Goal: Information Seeking & Learning: Learn about a topic

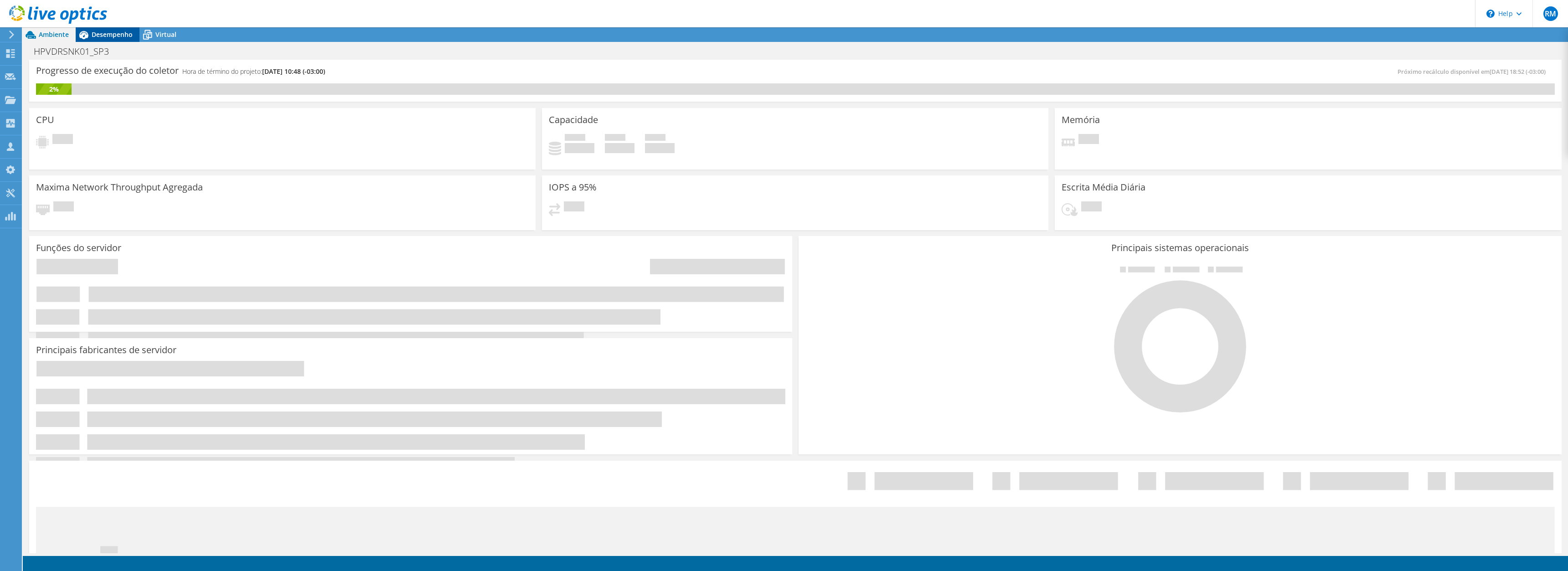
click at [119, 35] on span "Desempenho" at bounding box center [112, 34] width 41 height 9
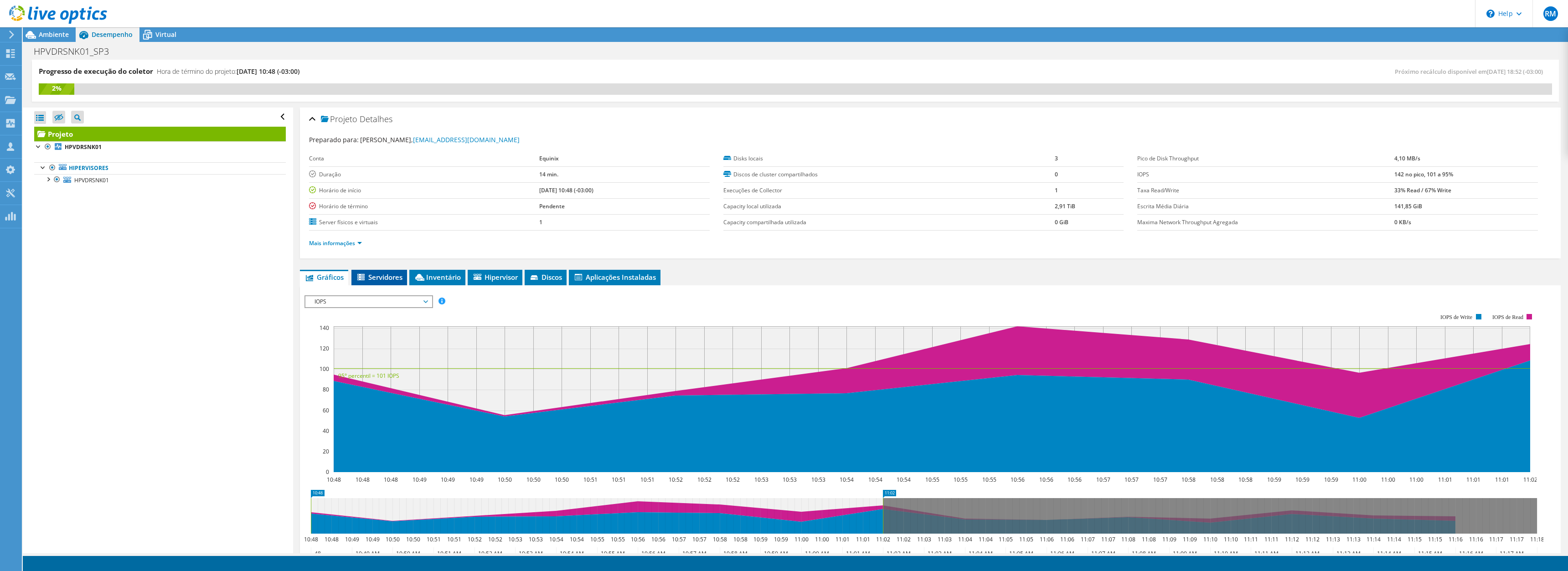
click at [387, 277] on span "Servidores" at bounding box center [379, 277] width 46 height 9
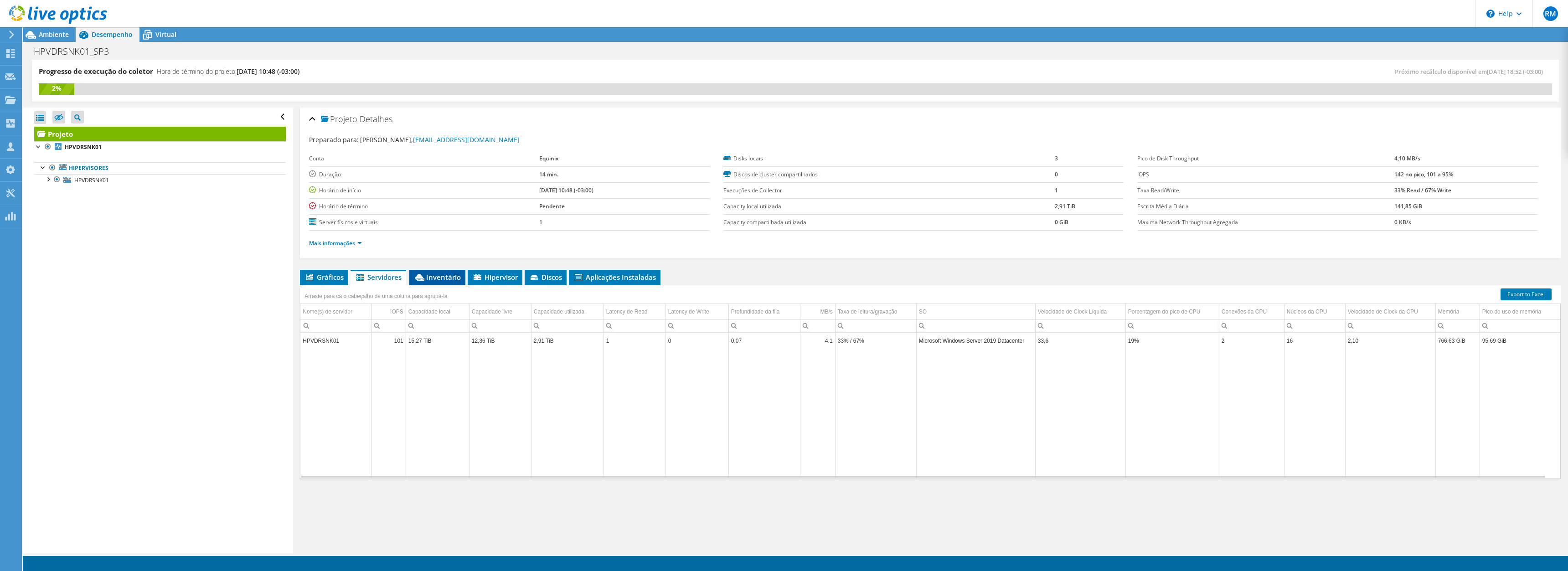
click at [432, 276] on span "Inventário" at bounding box center [438, 277] width 47 height 9
click at [408, 347] on div "Hypervisor" at bounding box center [458, 344] width 102 height 11
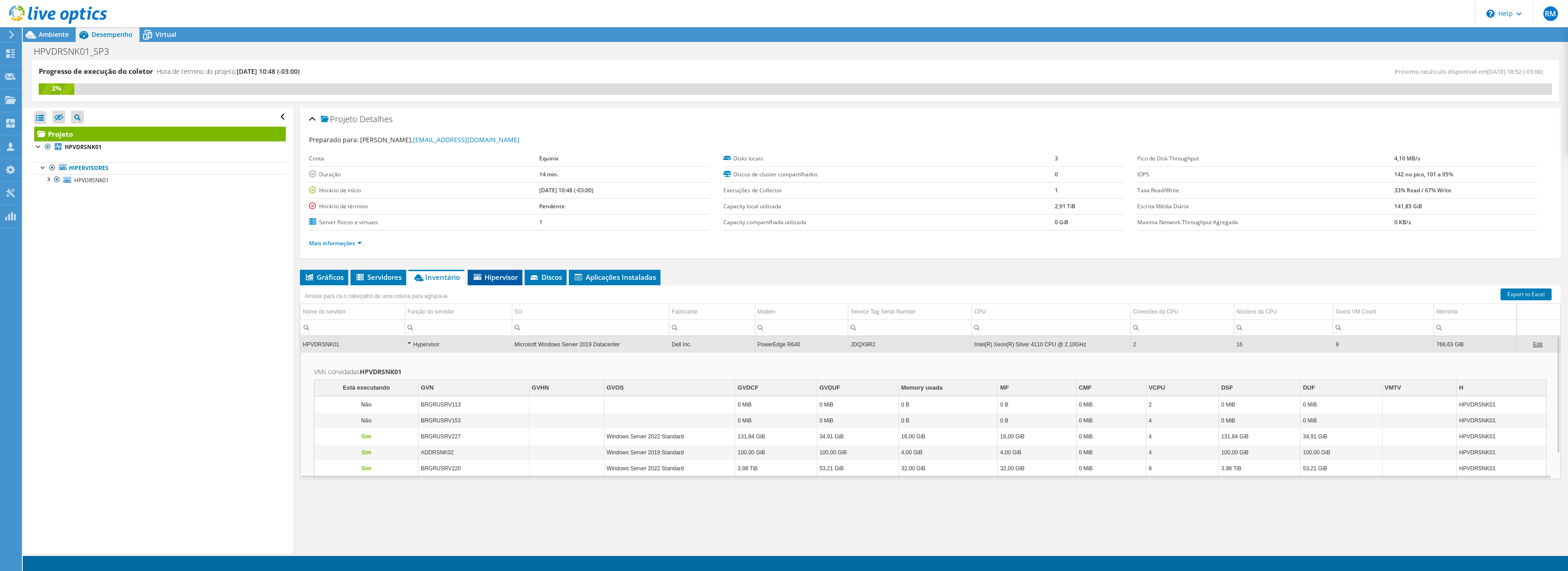
click at [492, 279] on span "Hipervisor" at bounding box center [495, 277] width 46 height 9
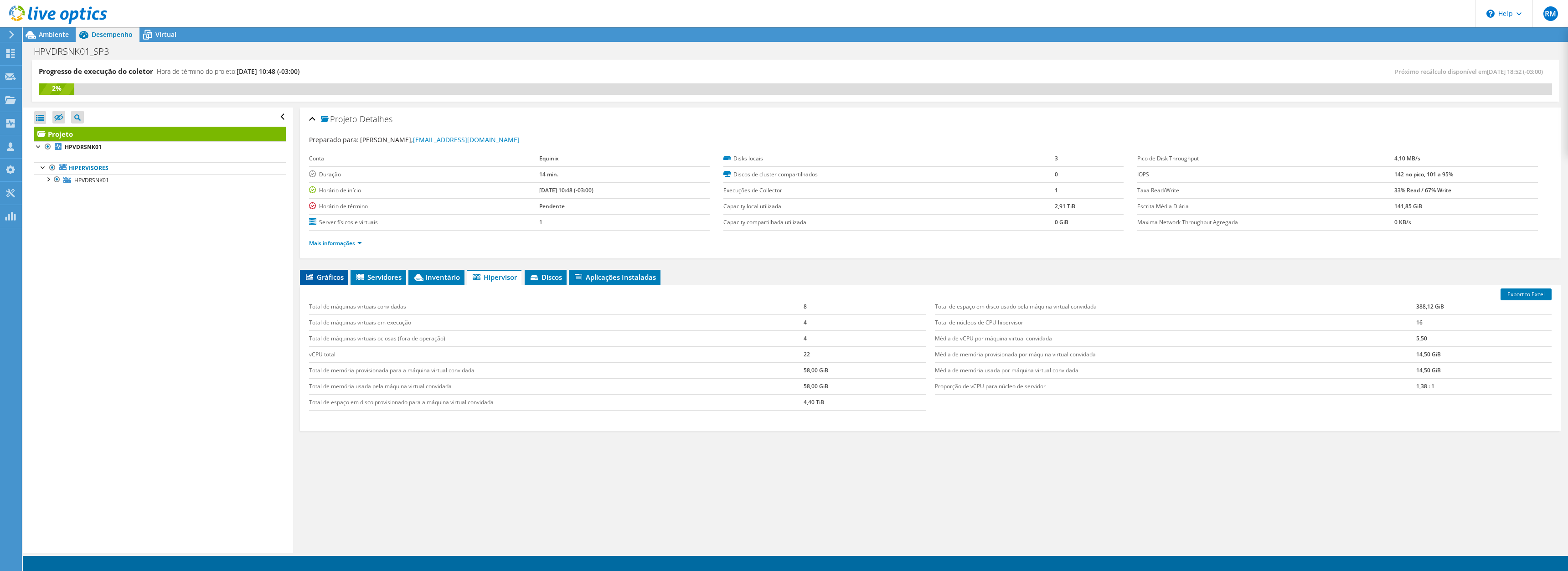
click at [315, 277] on span "Gráficos" at bounding box center [324, 277] width 39 height 9
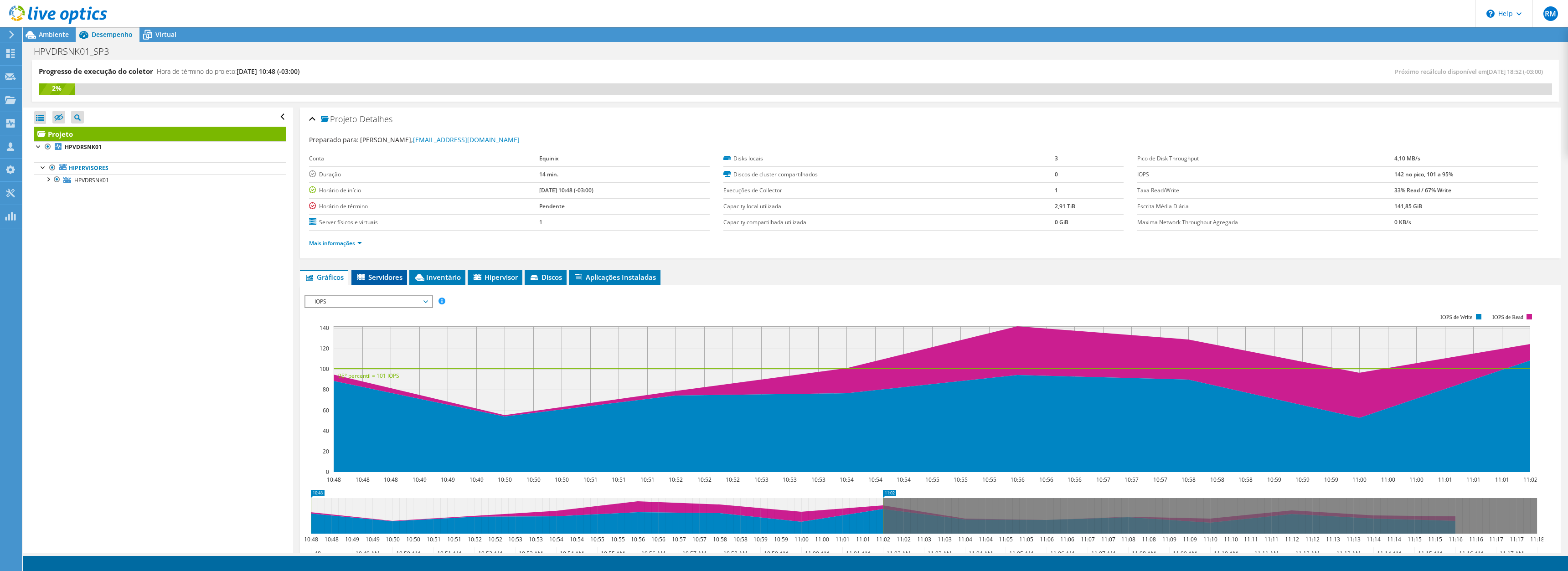
click at [385, 276] on span "Servidores" at bounding box center [379, 277] width 46 height 9
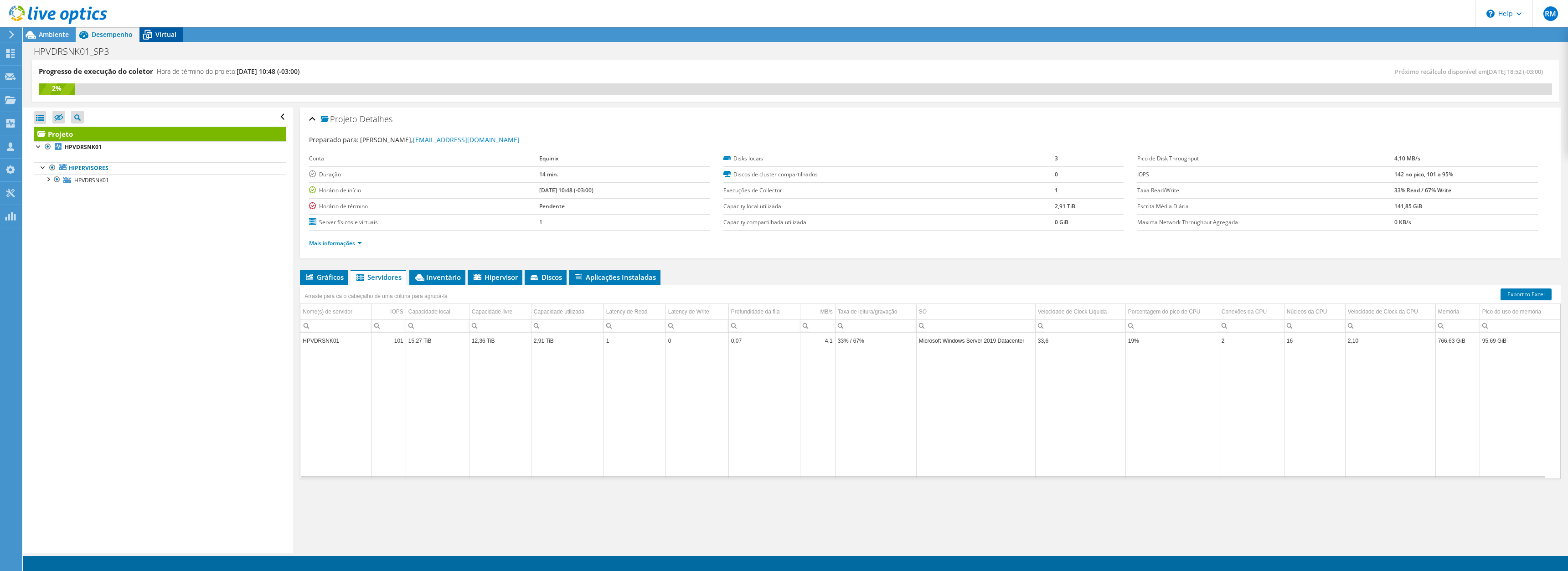
click at [158, 34] on span "Virtual" at bounding box center [165, 34] width 21 height 9
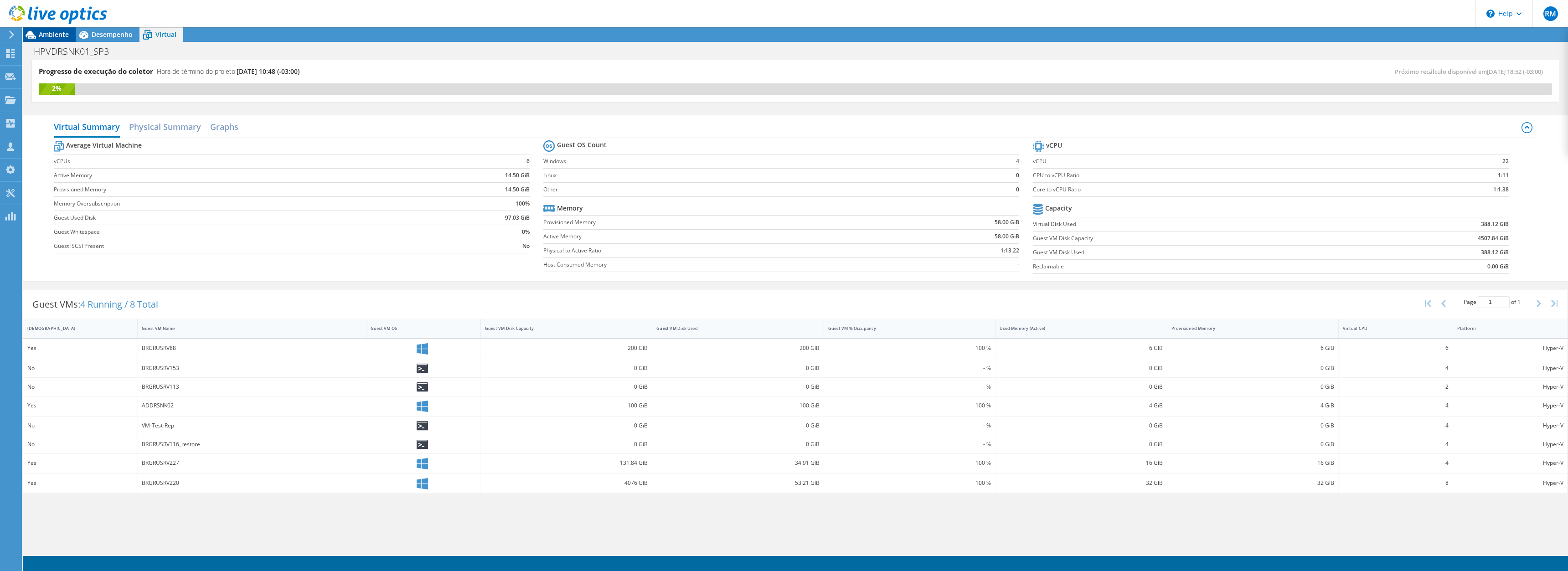
click at [60, 36] on span "Ambiente" at bounding box center [53, 34] width 30 height 9
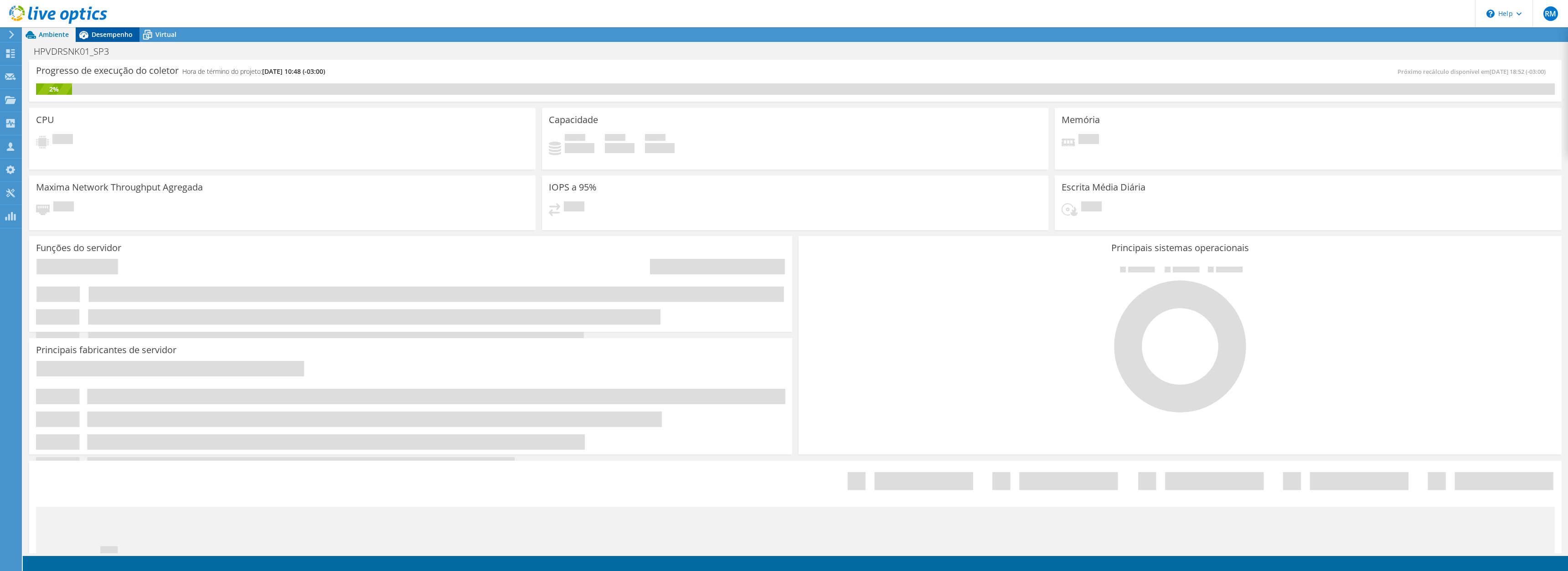
click at [115, 35] on span "Desempenho" at bounding box center [112, 34] width 41 height 9
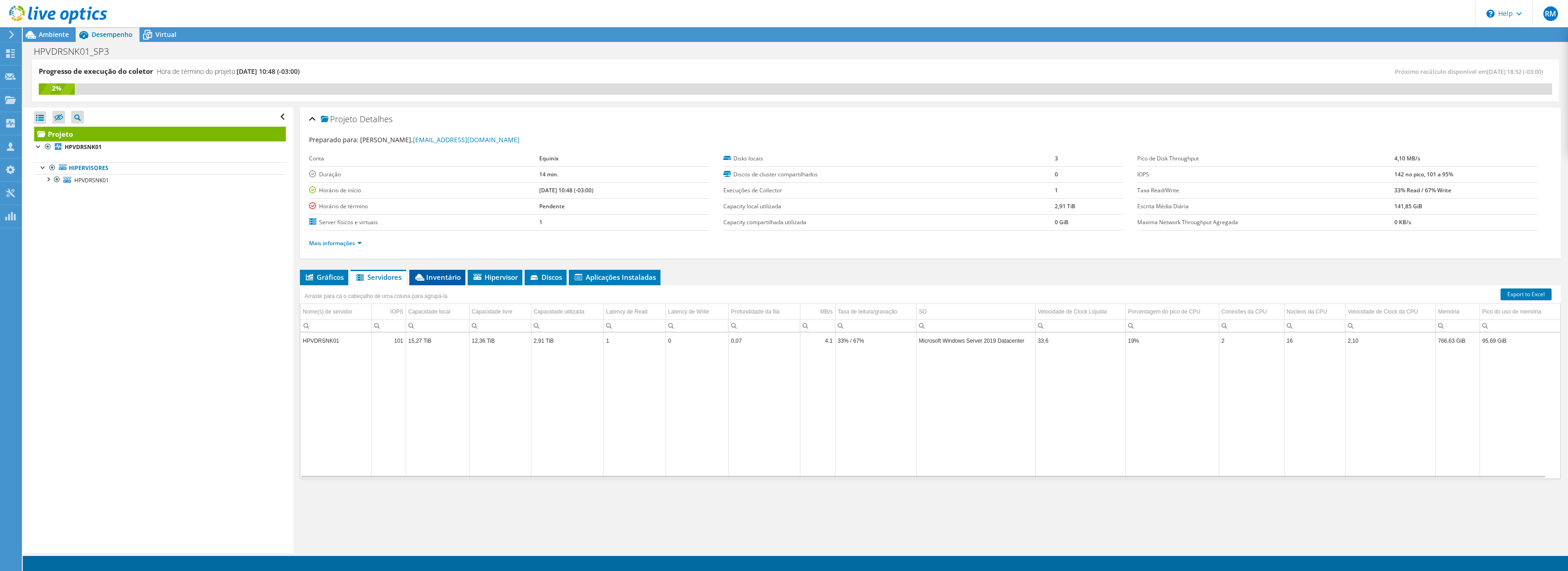
click at [428, 277] on span "Inventário" at bounding box center [438, 277] width 47 height 9
click at [374, 277] on span "Servidores" at bounding box center [378, 277] width 46 height 9
click at [337, 279] on span "Gráficos" at bounding box center [324, 277] width 39 height 9
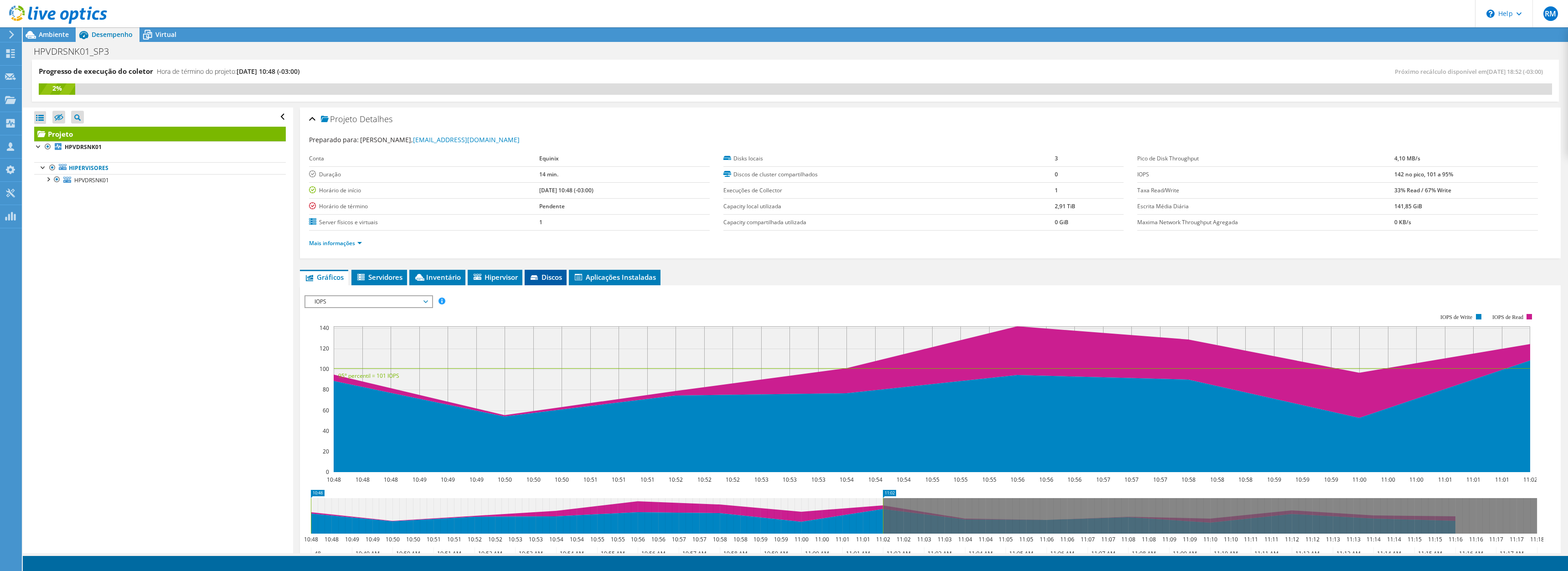
scroll to position [91, 0]
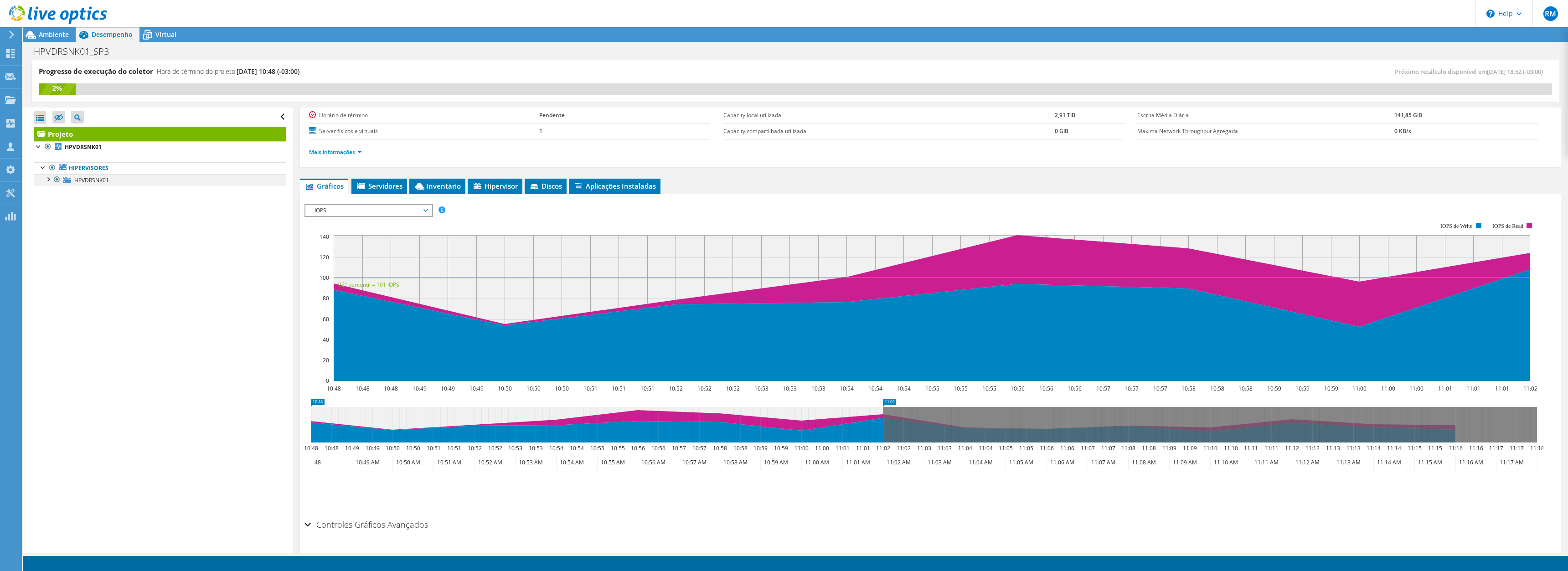
click at [50, 179] on div at bounding box center [48, 179] width 9 height 9
click at [59, 33] on span "Ambiente" at bounding box center [53, 34] width 30 height 9
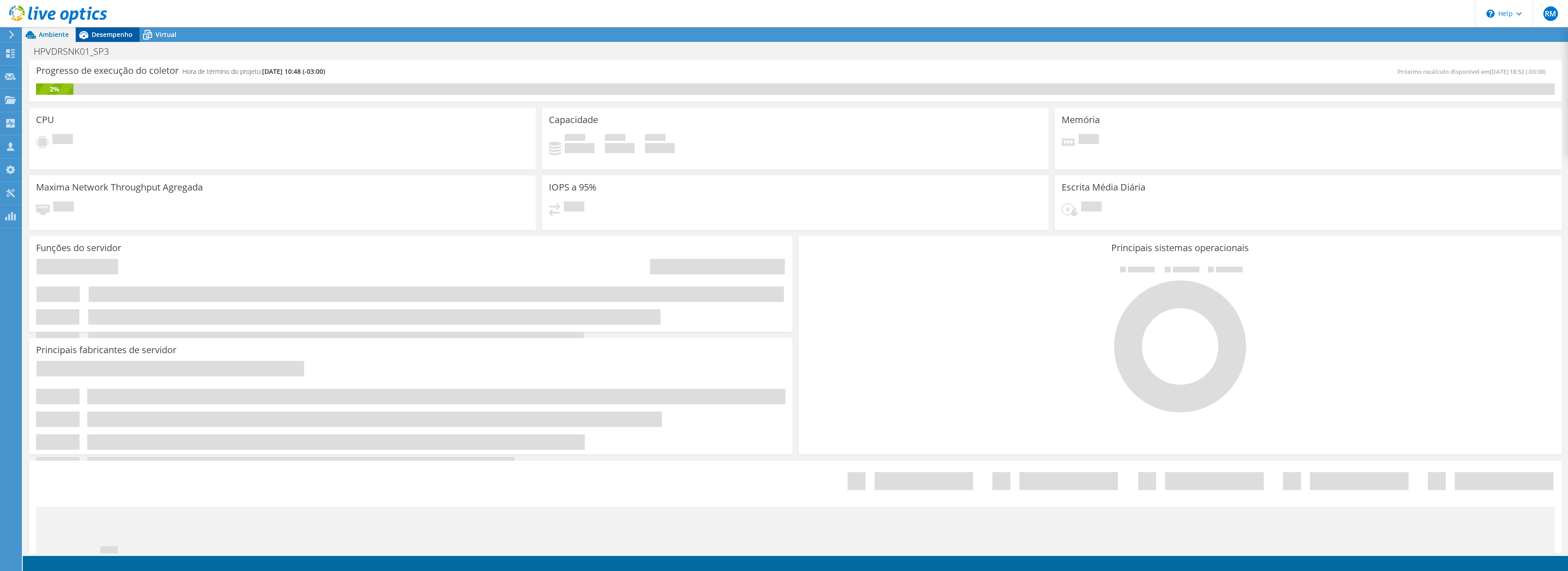
click at [120, 30] on div "Desempenho" at bounding box center [107, 34] width 64 height 14
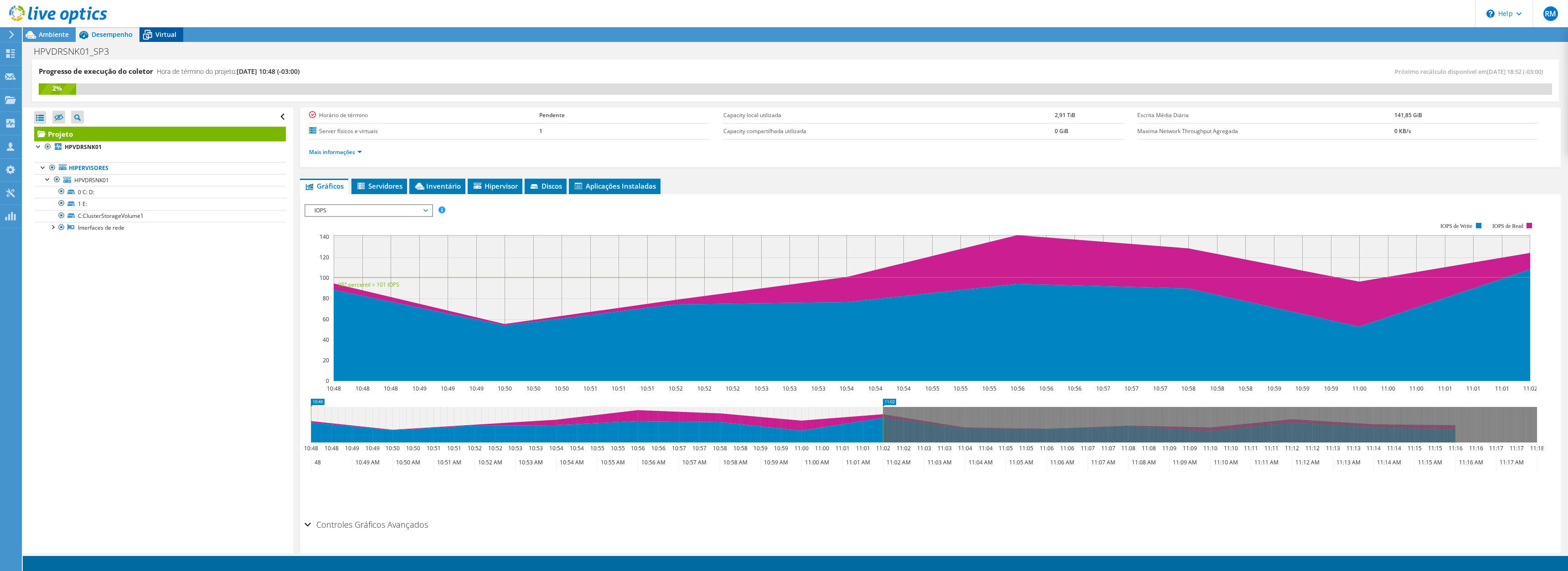
click at [167, 34] on span "Virtual" at bounding box center [165, 34] width 21 height 9
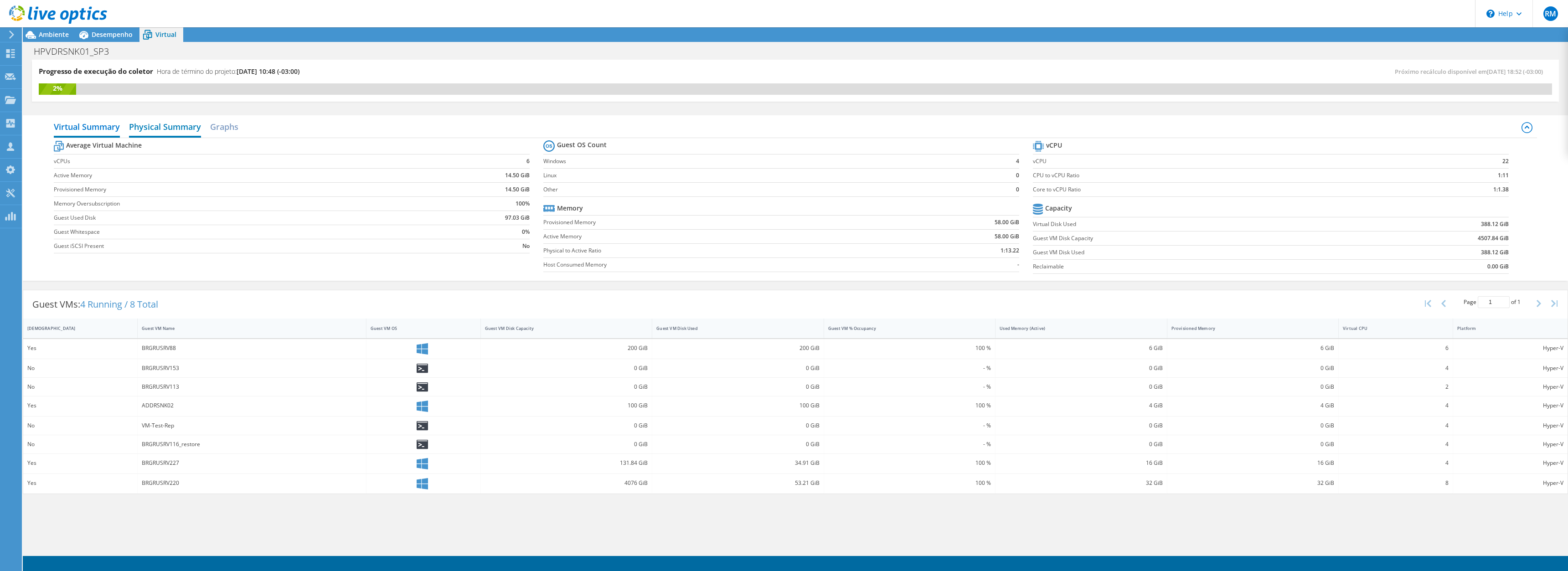
click at [186, 124] on h2 "Physical Summary" at bounding box center [164, 127] width 72 height 20
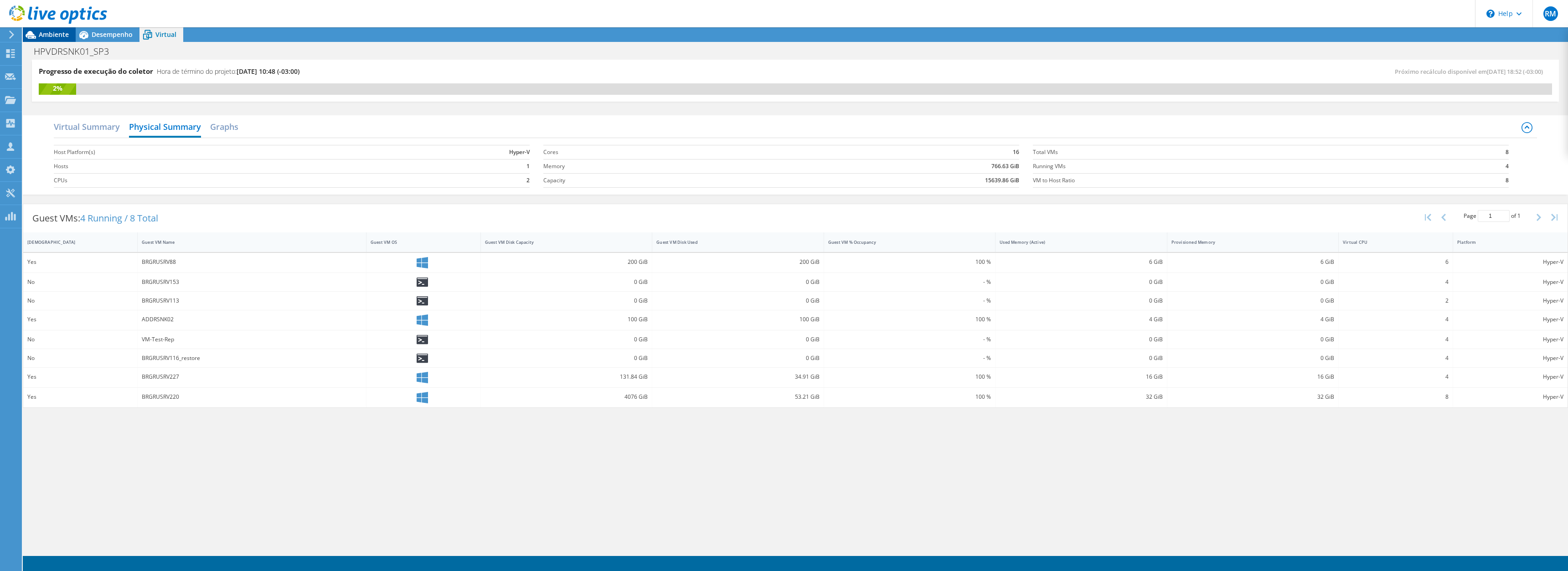
click at [57, 32] on span "Ambiente" at bounding box center [53, 34] width 30 height 9
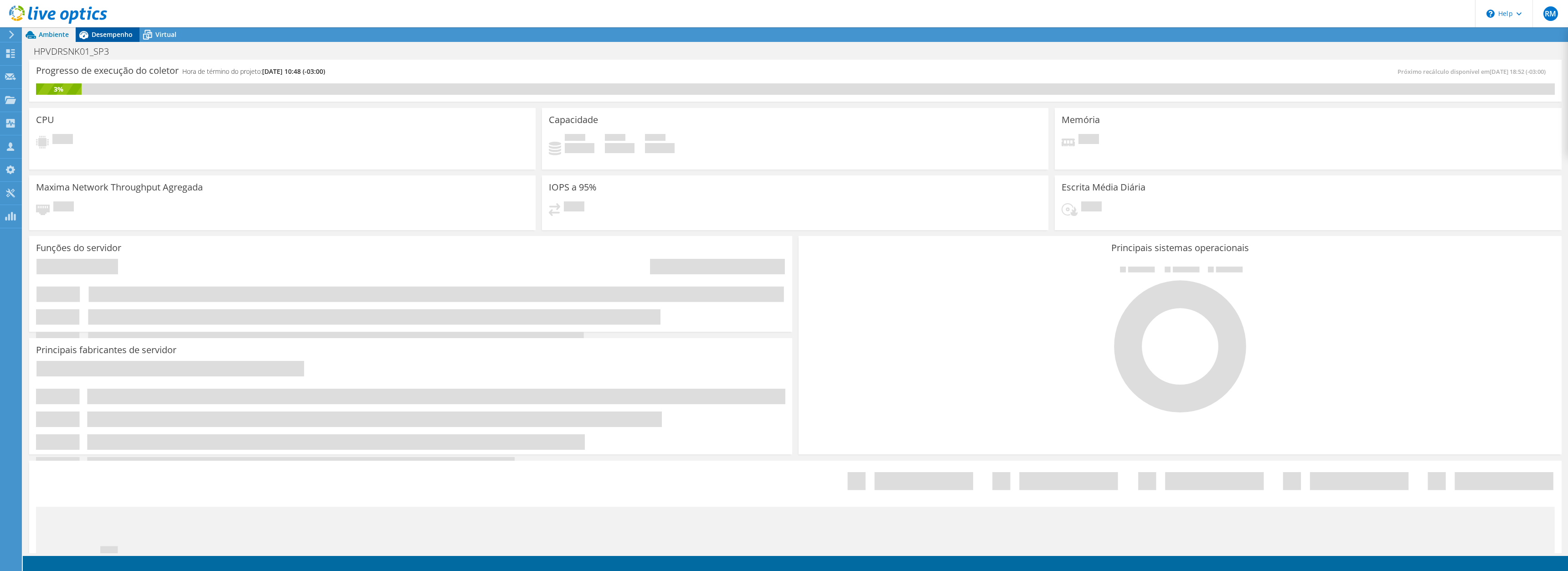
click at [108, 40] on div "Desempenho" at bounding box center [107, 34] width 64 height 14
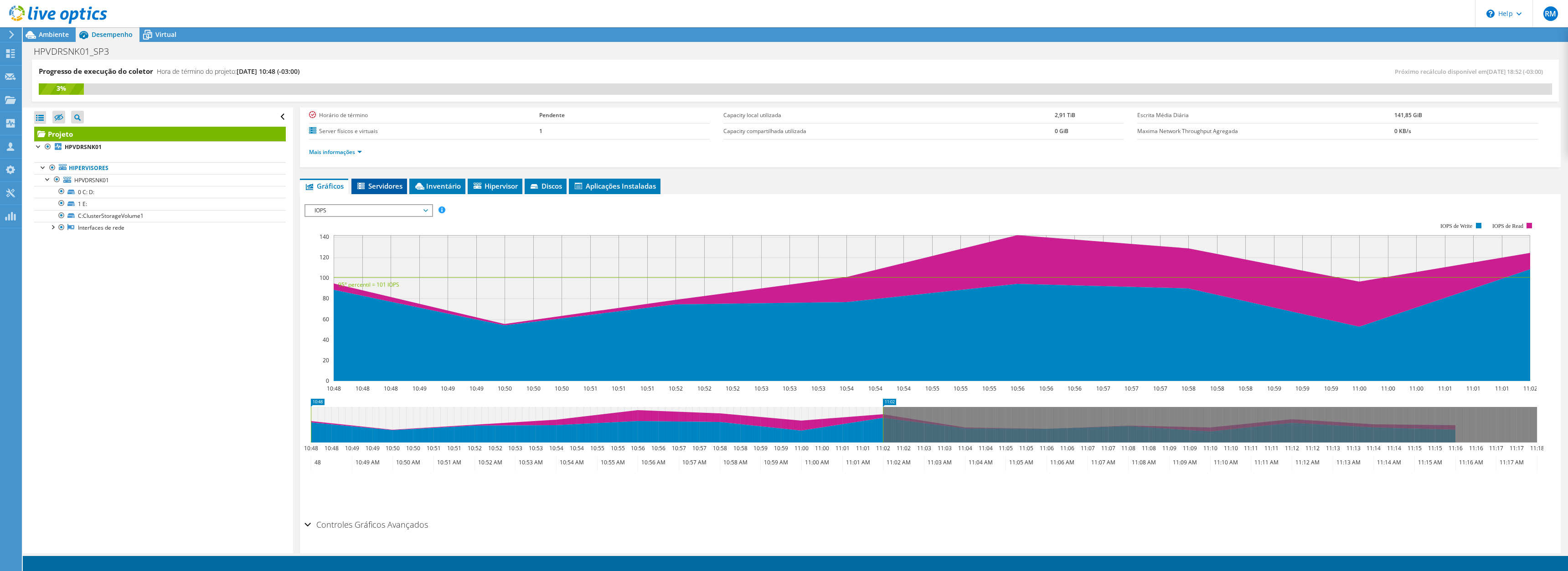
click at [394, 181] on li "Servidores" at bounding box center [379, 187] width 56 height 16
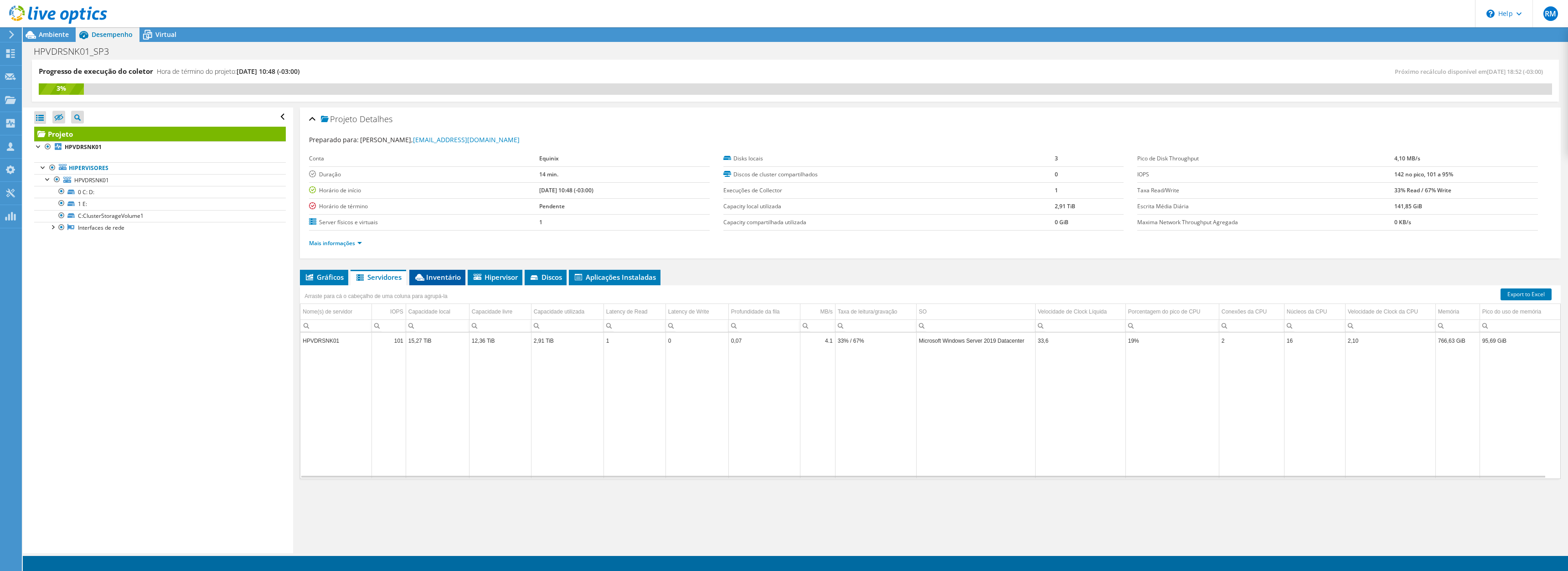
click at [424, 282] on li "Inventário" at bounding box center [437, 278] width 56 height 16
click at [409, 343] on div "Hypervisor" at bounding box center [458, 344] width 102 height 11
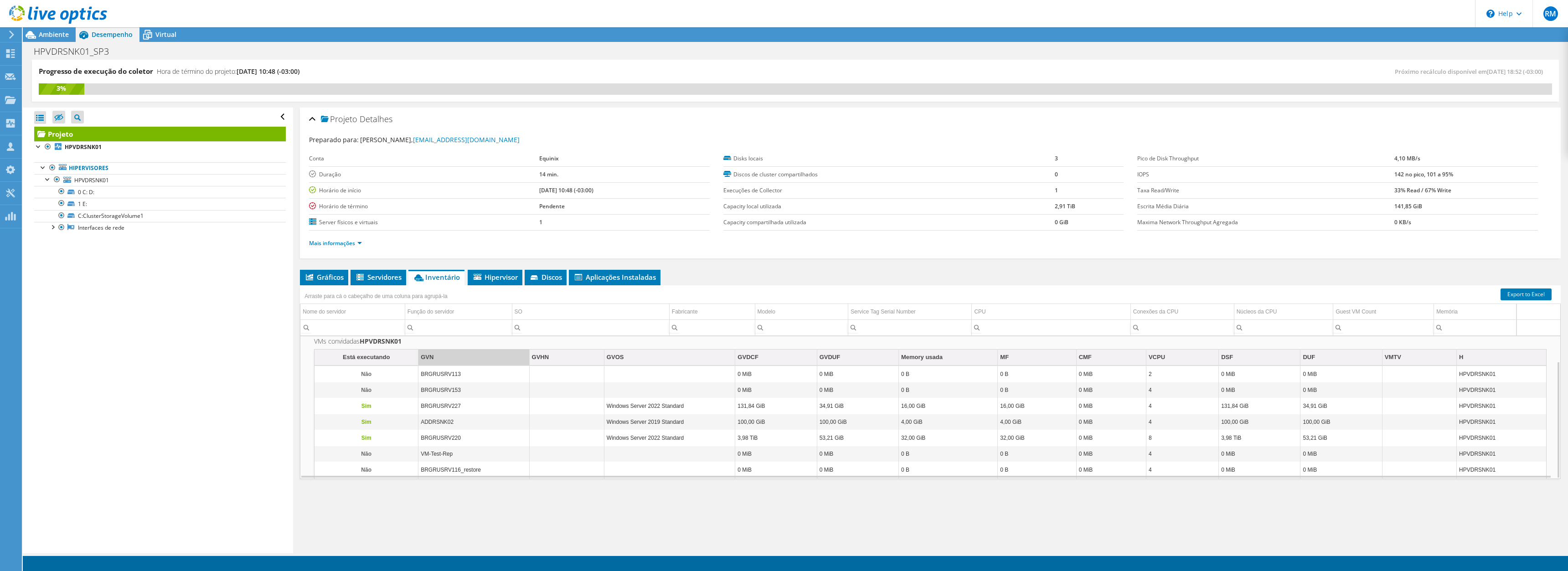
scroll to position [31, 0]
click at [173, 30] on div "Virtual" at bounding box center [161, 34] width 43 height 14
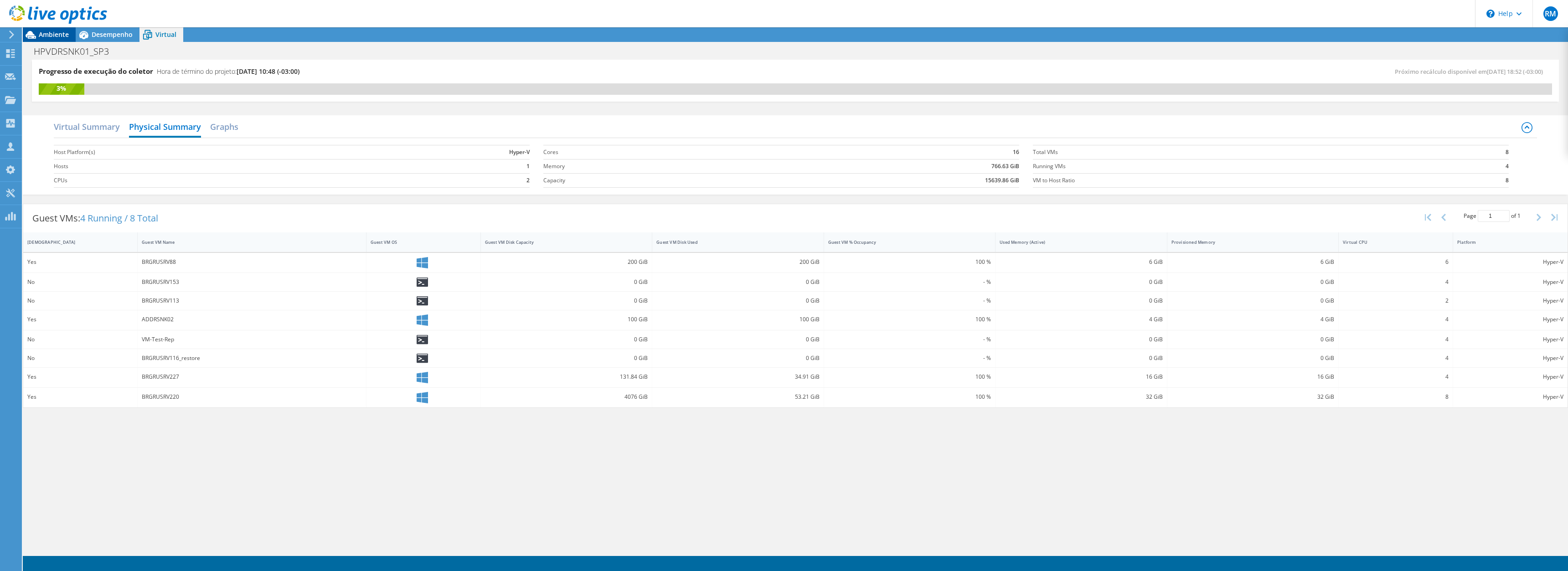
click at [51, 33] on span "Ambiente" at bounding box center [53, 34] width 30 height 9
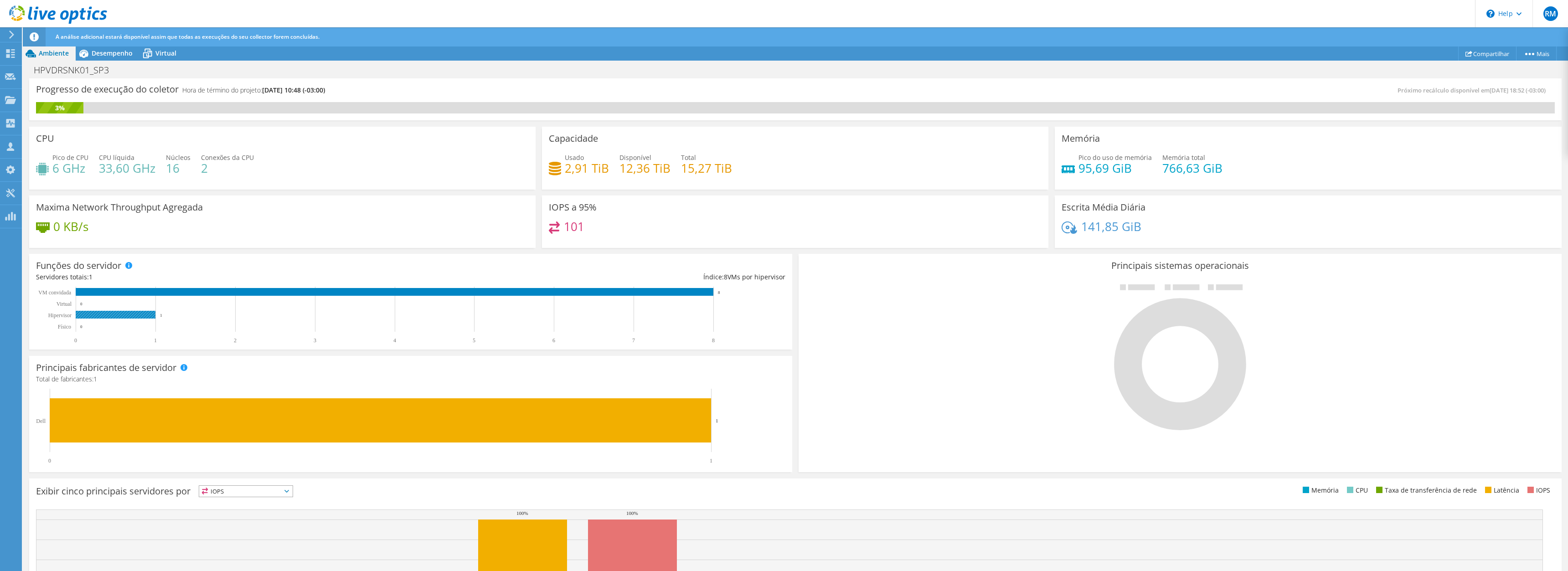
click at [141, 313] on rect at bounding box center [115, 315] width 80 height 8
drag, startPoint x: 88, startPoint y: 69, endPoint x: 25, endPoint y: 75, distance: 63.3
click at [25, 75] on div "HPVDRSNK01_SP3 Imprimir" at bounding box center [795, 70] width 1545 height 17
click at [99, 68] on h1 "HPVDRSNK01_SP3" at bounding box center [76, 70] width 93 height 10
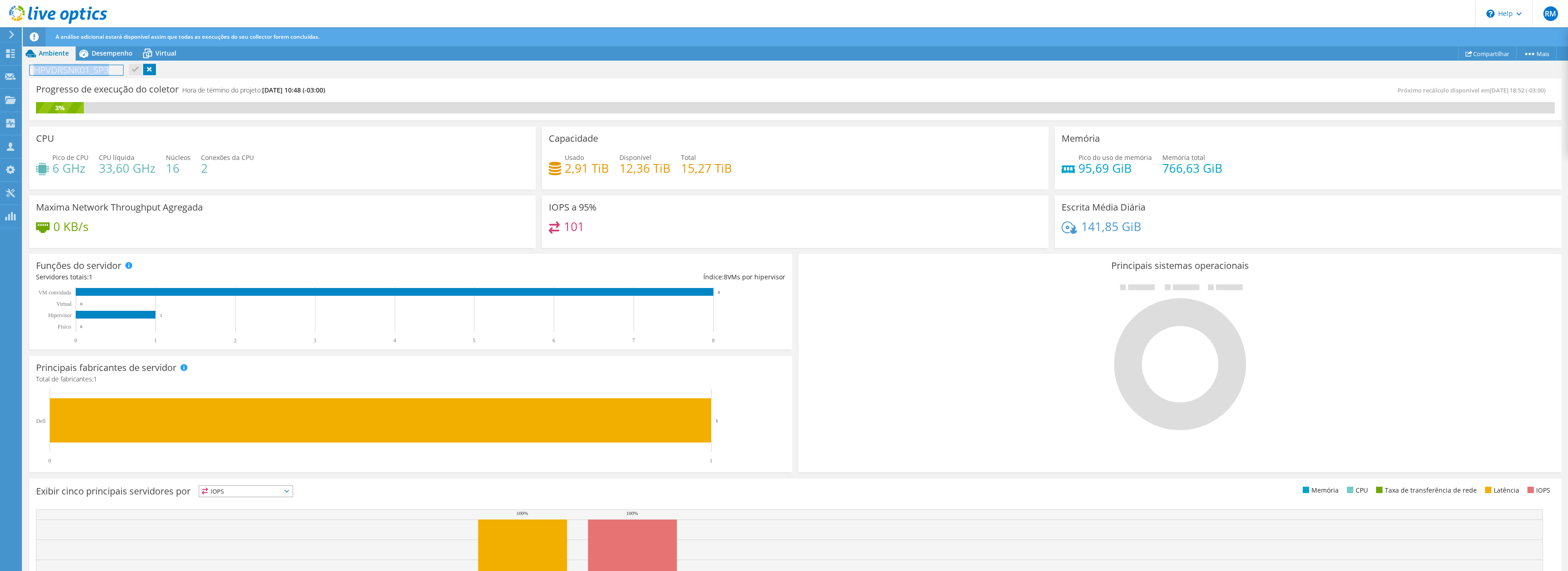
click at [100, 68] on h1 "HPVDRSNK01_SP3" at bounding box center [76, 70] width 93 height 10
click at [108, 56] on span "Desempenho" at bounding box center [112, 53] width 41 height 9
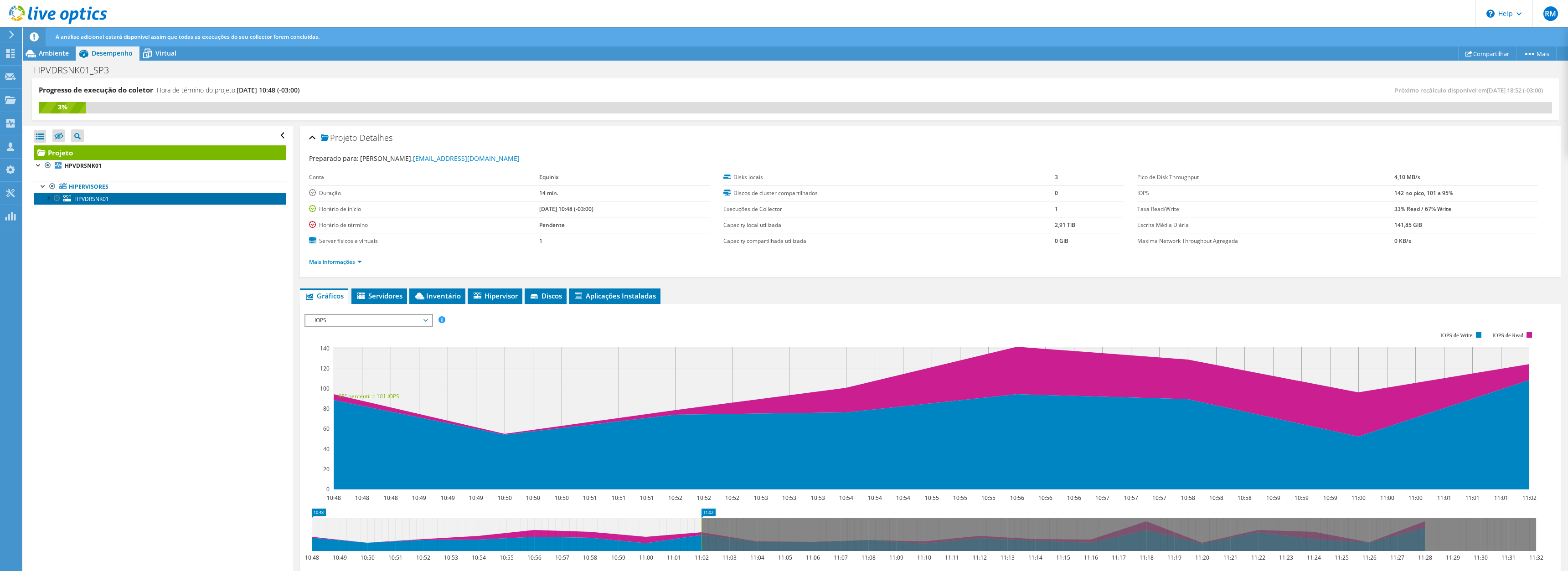
click at [90, 198] on span "HPVDRSNK01" at bounding box center [91, 199] width 35 height 8
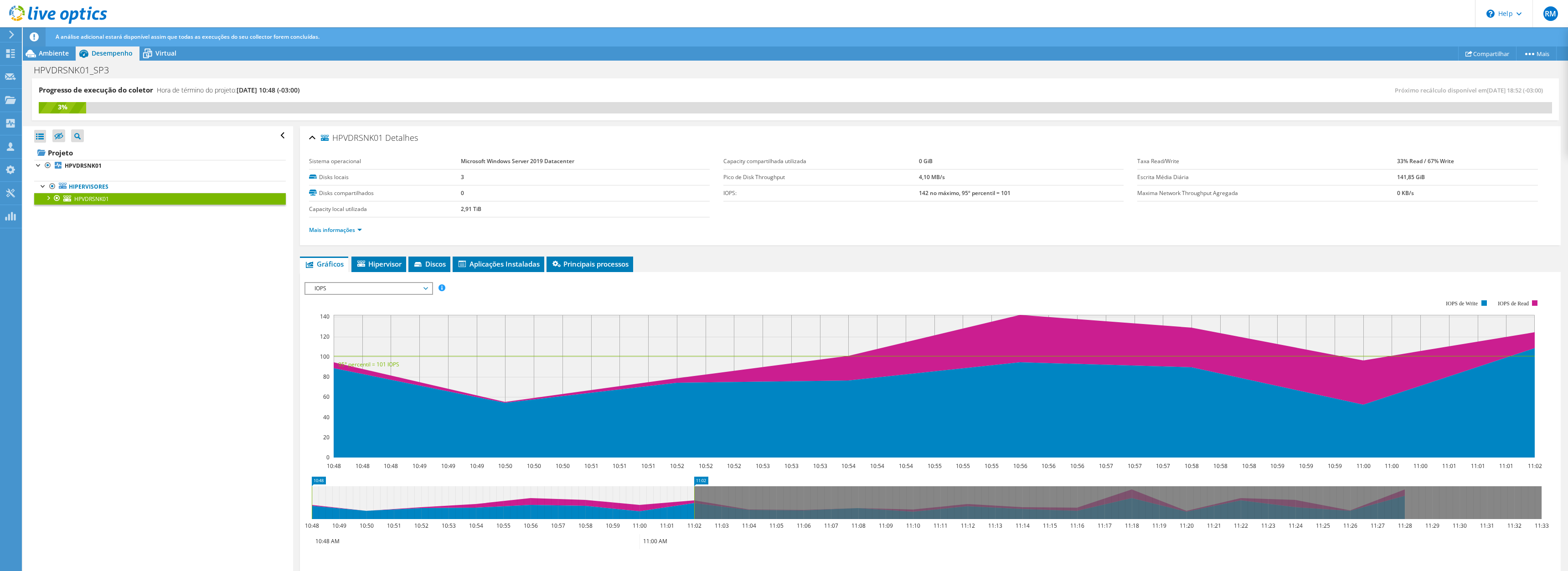
click at [48, 198] on div at bounding box center [48, 197] width 9 height 9
click at [106, 200] on span "HPVDRSNK01" at bounding box center [91, 199] width 35 height 8
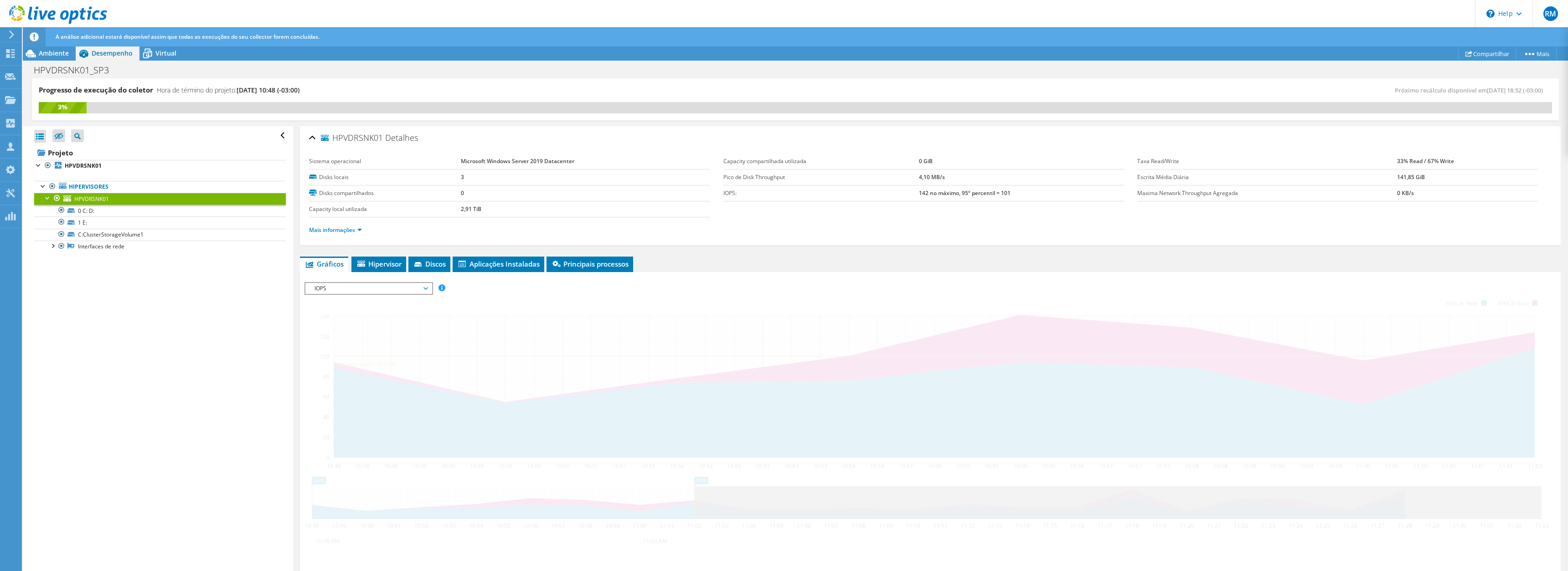
click at [106, 200] on span "HPVDRSNK01" at bounding box center [91, 199] width 35 height 8
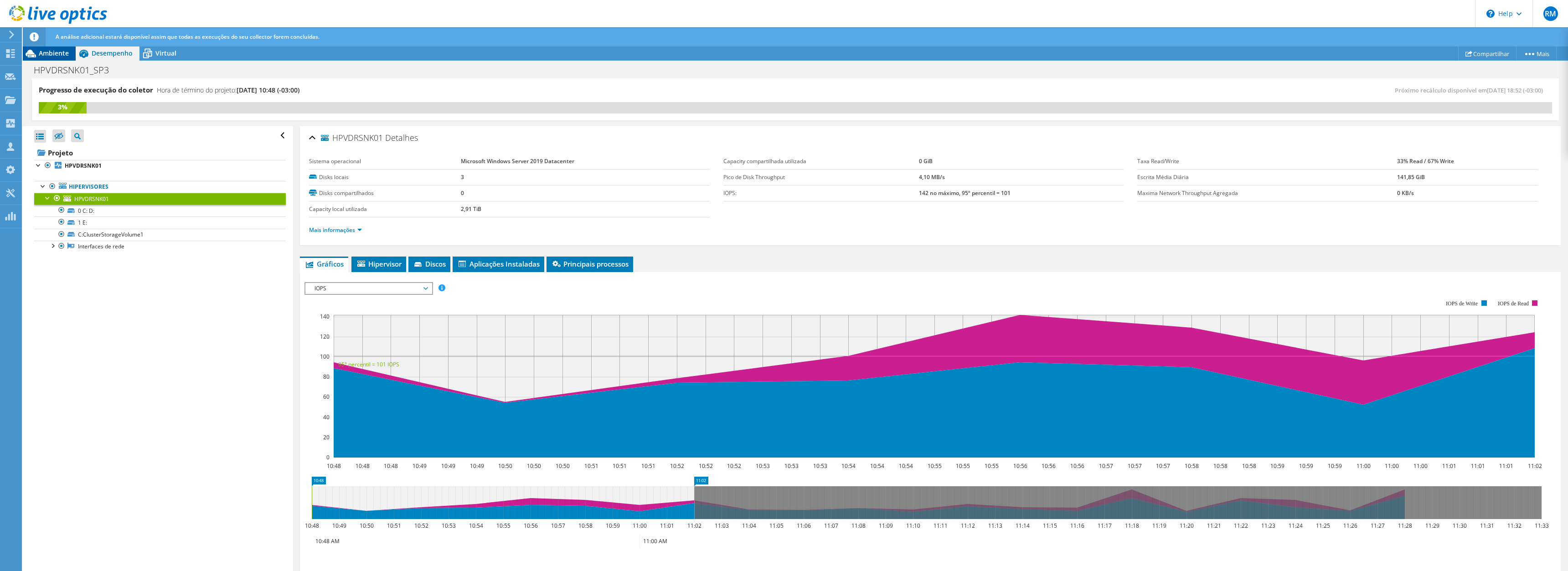
click at [45, 51] on span "Ambiente" at bounding box center [53, 53] width 30 height 9
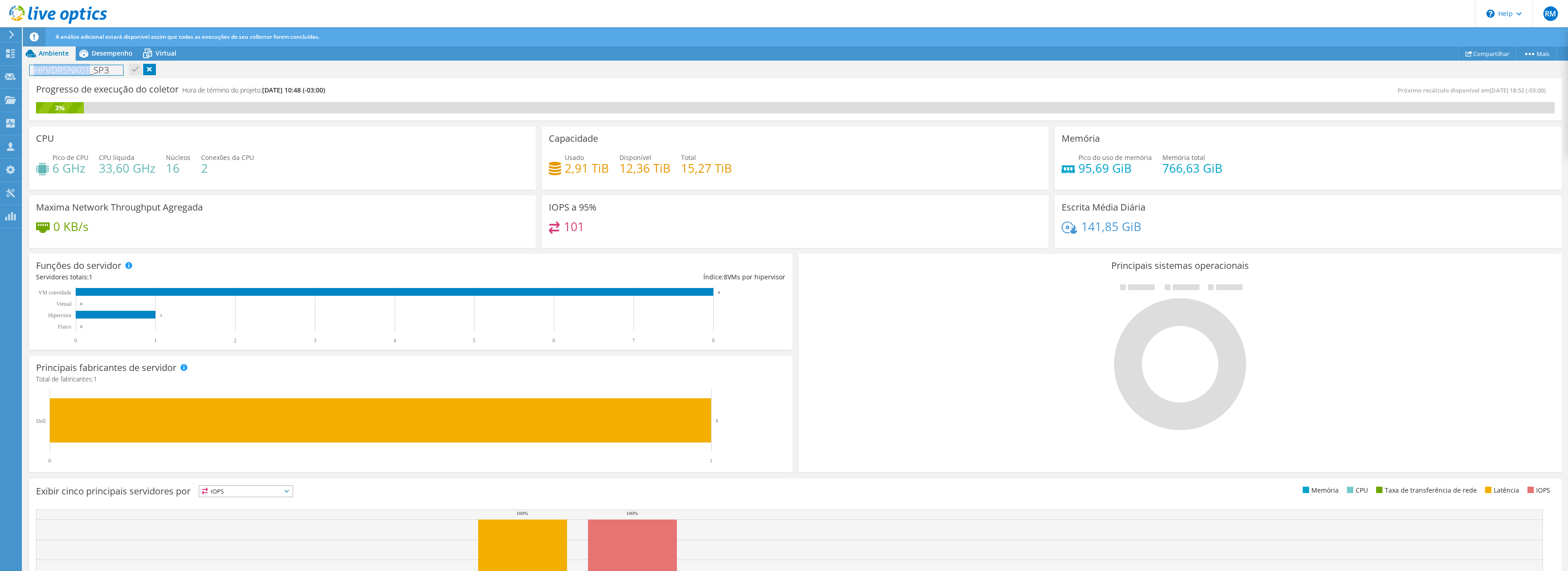
drag, startPoint x: 88, startPoint y: 70, endPoint x: 22, endPoint y: 68, distance: 66.0
click at [22, 68] on div "RM Parceiro de Canal Rodrigo Magro rmagro@equinix.com Equinix My Profile Log Ou…" at bounding box center [784, 295] width 1568 height 590
click at [60, 70] on h1 "HPVDRSNK01_SP3" at bounding box center [76, 70] width 93 height 10
copy h1 "HPVDRSNK01_SP3"
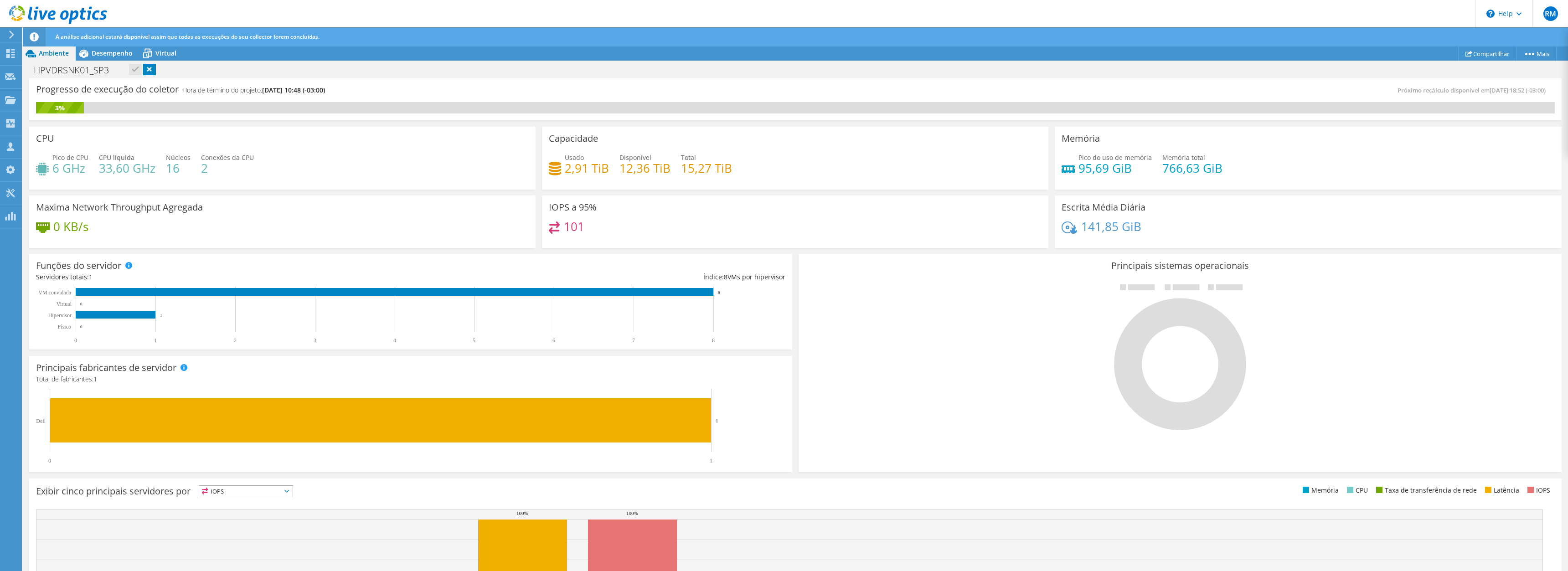
click at [300, 72] on div "HPVDRSNK01_SP3 Imprimir" at bounding box center [795, 70] width 1545 height 17
click at [400, 227] on div "0 KB/s" at bounding box center [283, 231] width 493 height 19
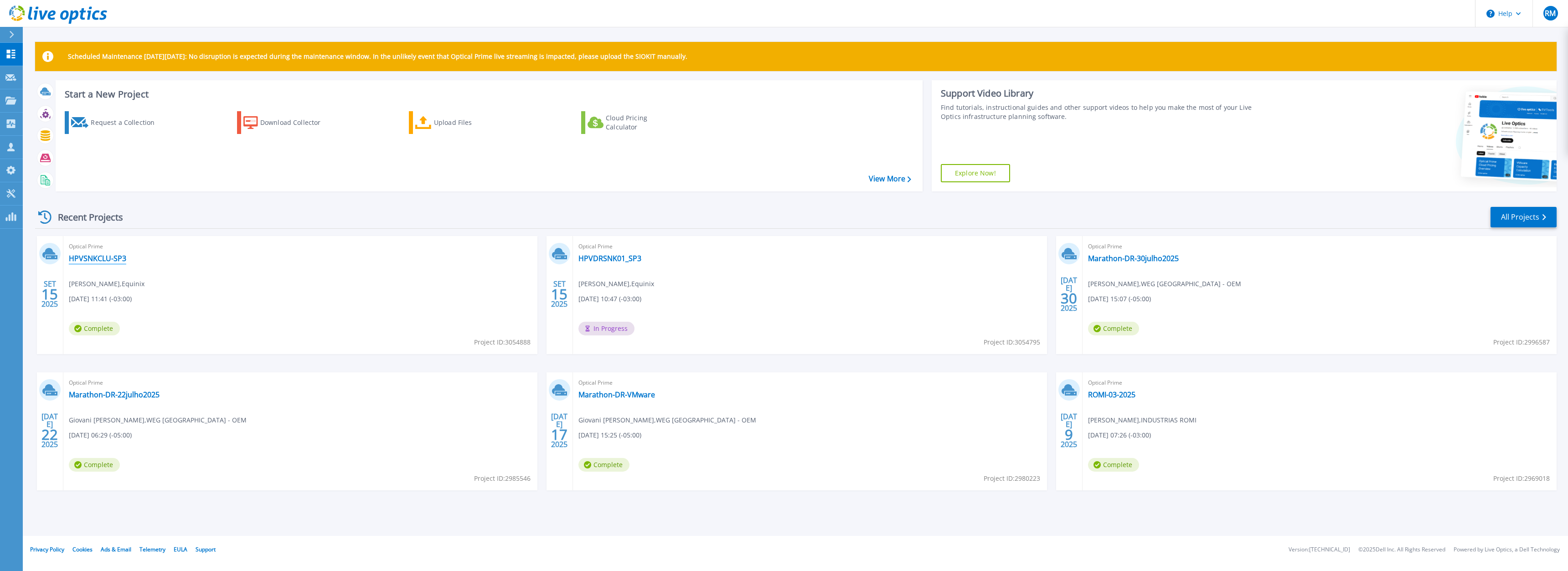
click at [106, 259] on link "HPVSNKCLU-SP3" at bounding box center [98, 258] width 58 height 9
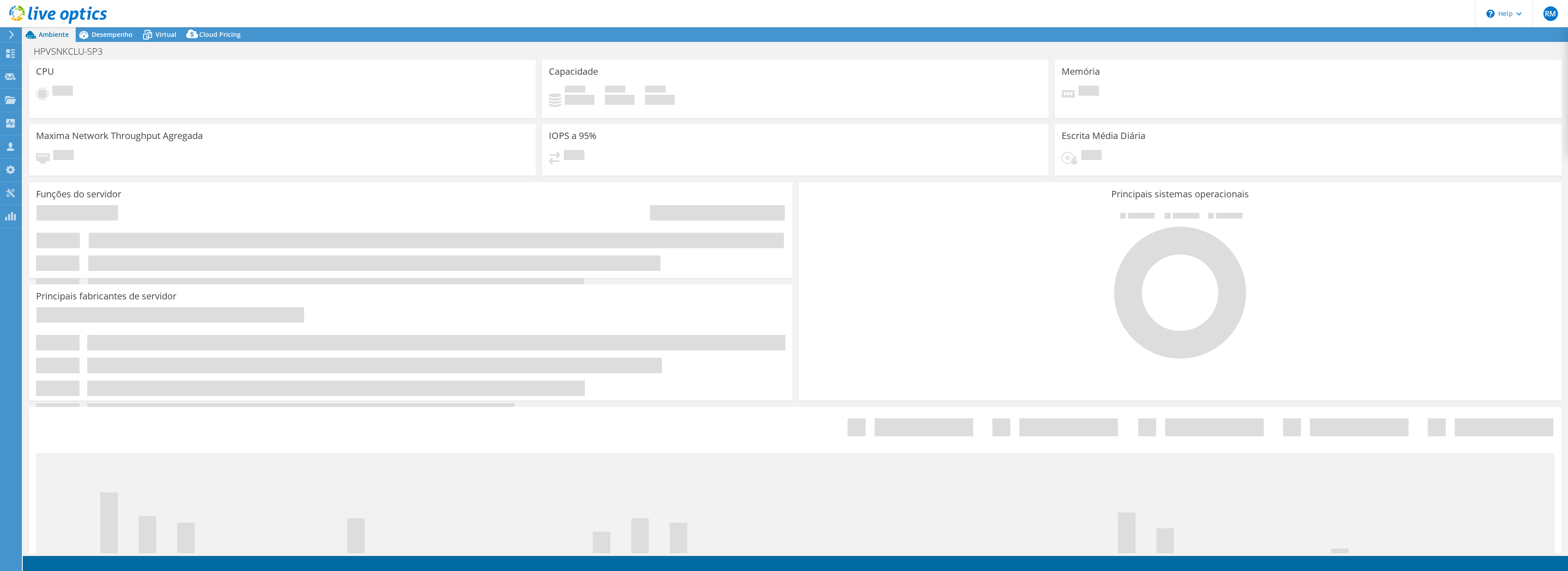
select select "USD"
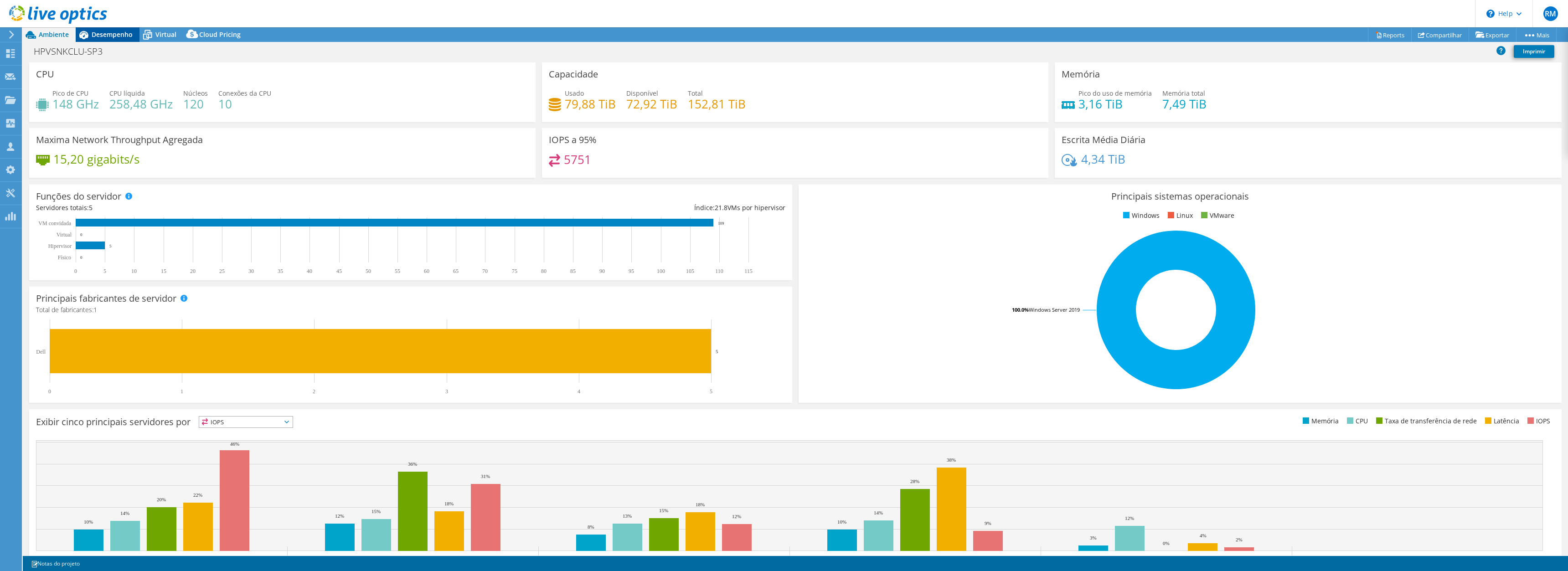
click at [106, 38] on span "Desempenho" at bounding box center [112, 34] width 41 height 9
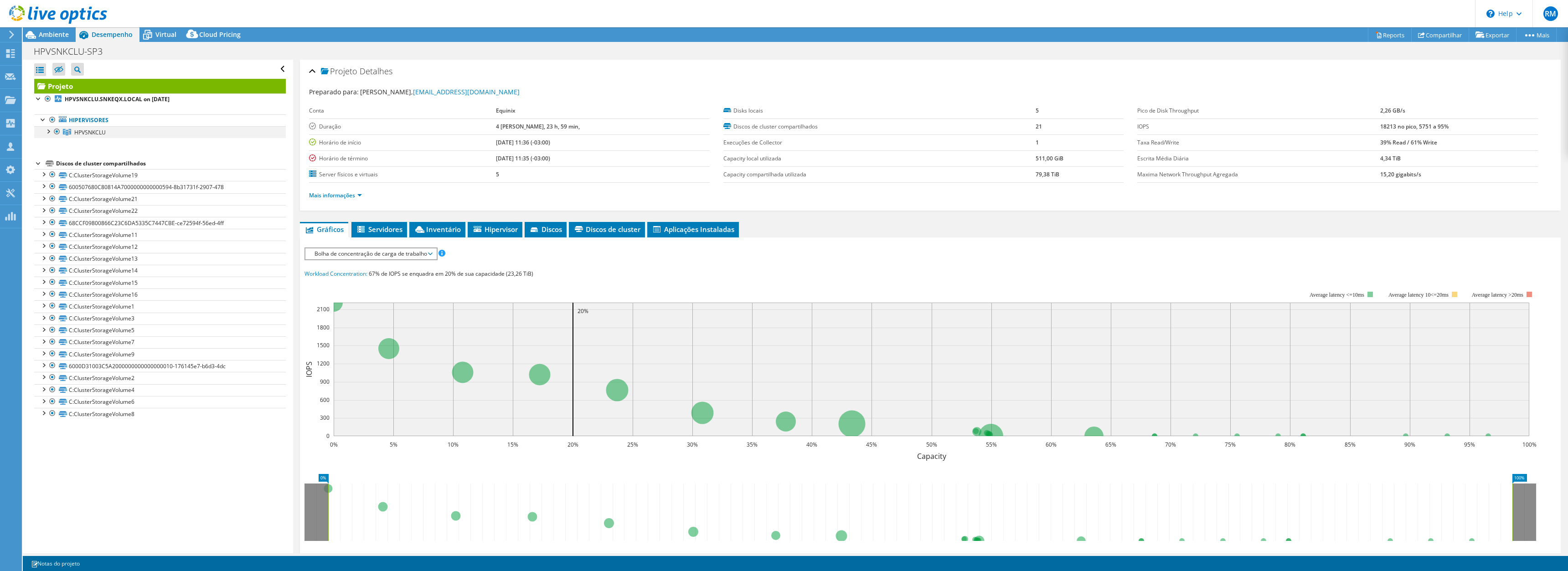
click at [49, 132] on div at bounding box center [48, 130] width 9 height 9
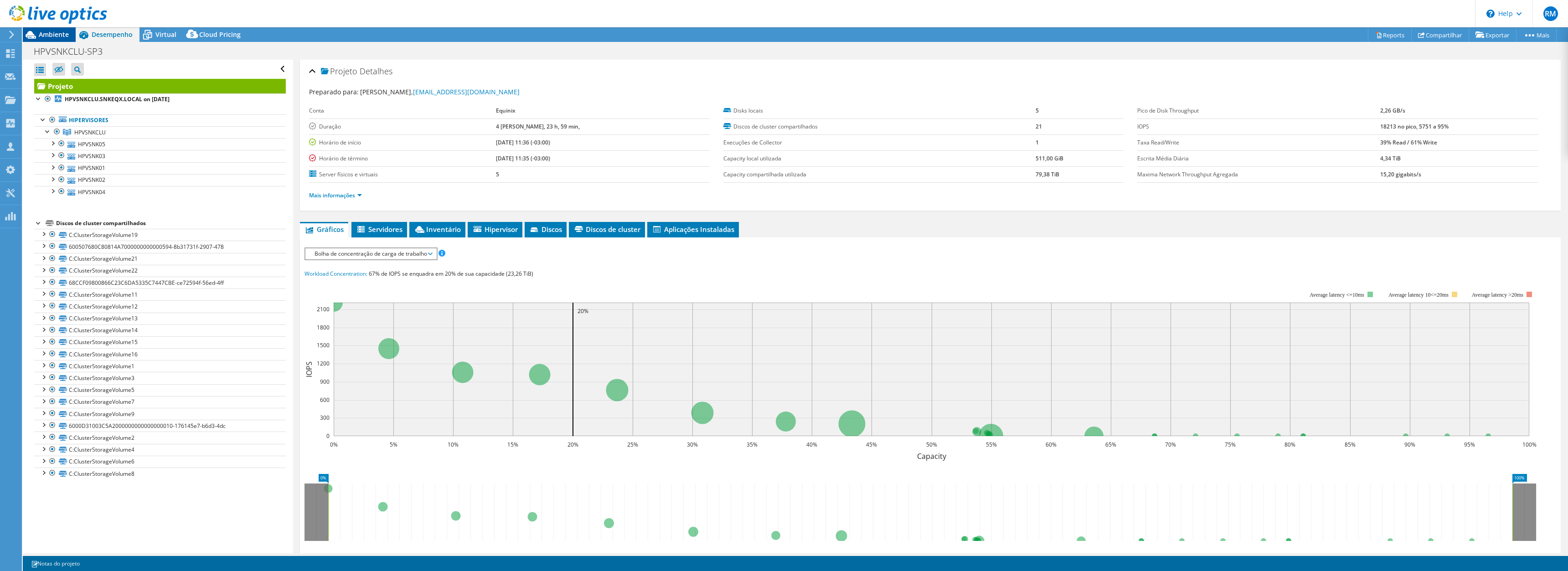
click at [56, 33] on span "Ambiente" at bounding box center [53, 34] width 30 height 9
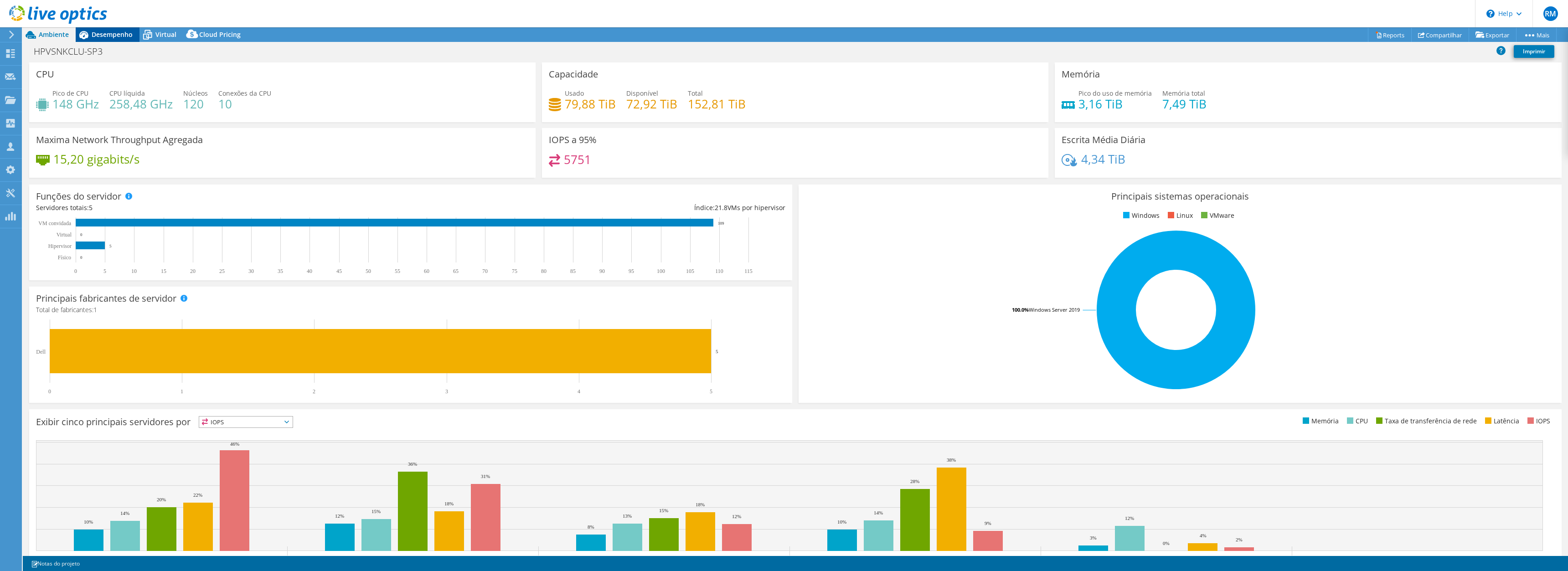
click at [115, 33] on span "Desempenho" at bounding box center [112, 34] width 41 height 9
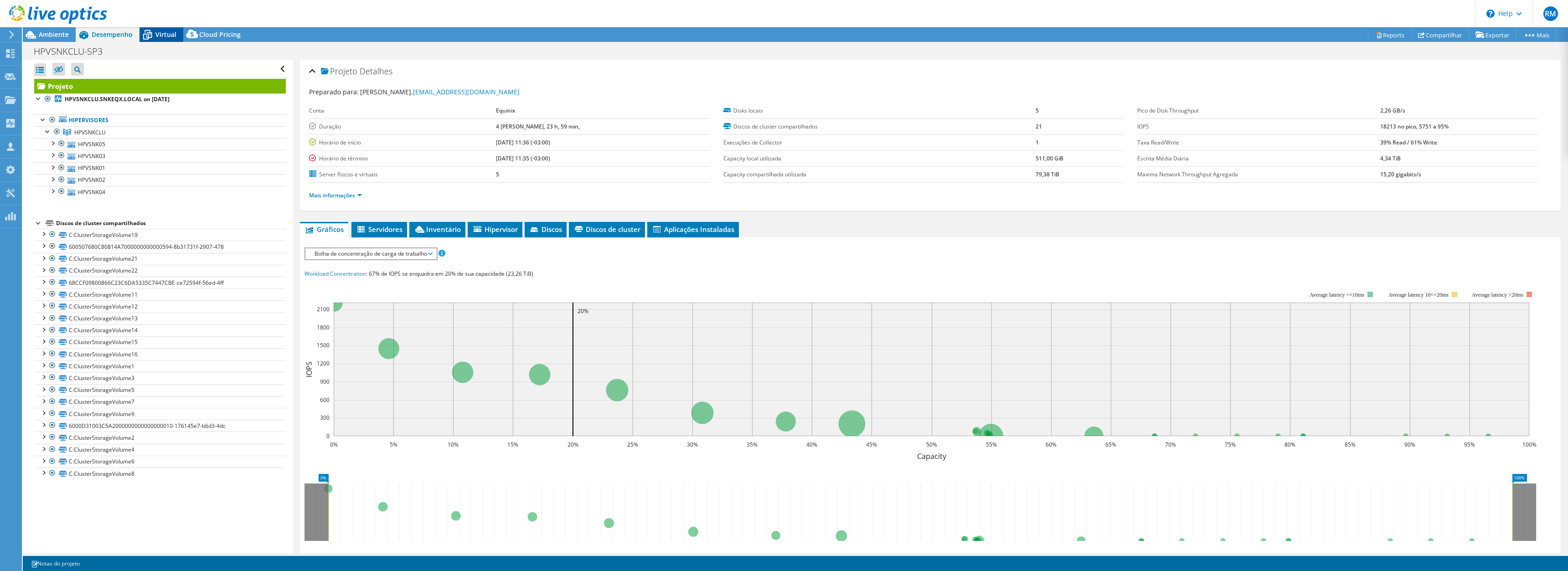
click at [165, 33] on span "Virtual" at bounding box center [165, 34] width 21 height 9
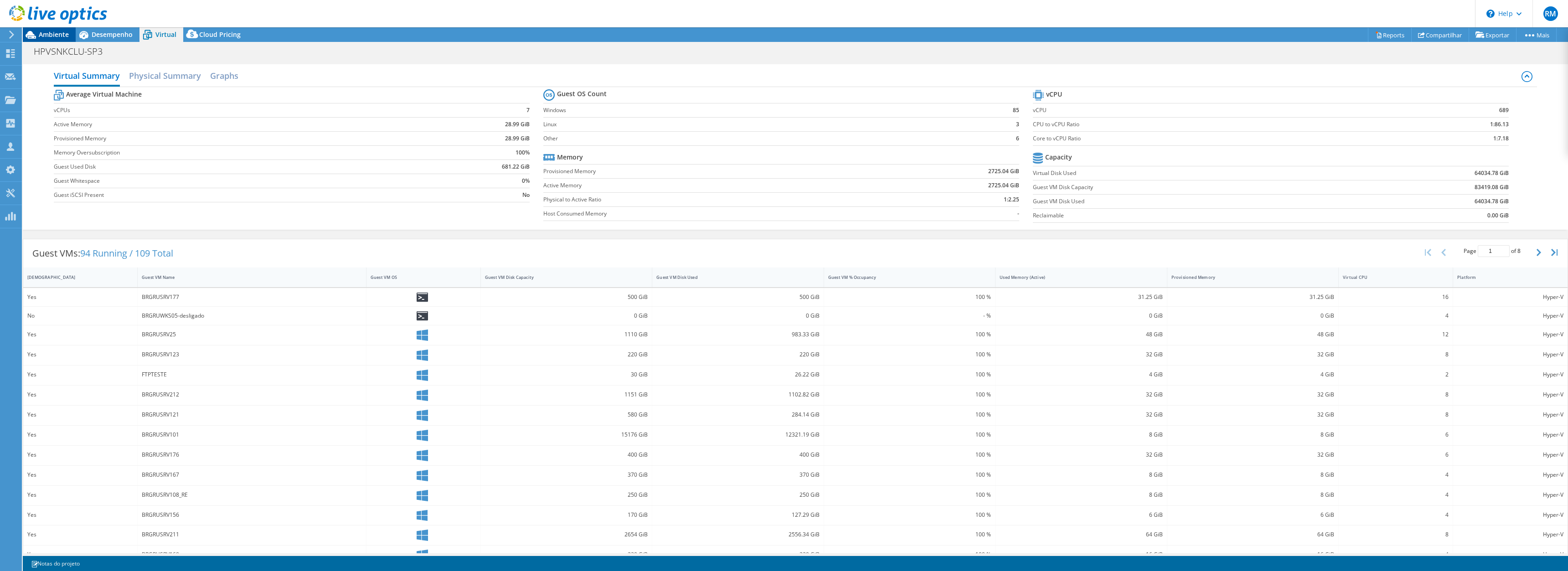
click at [58, 34] on span "Ambiente" at bounding box center [53, 34] width 30 height 9
